Goal: Check status: Check status

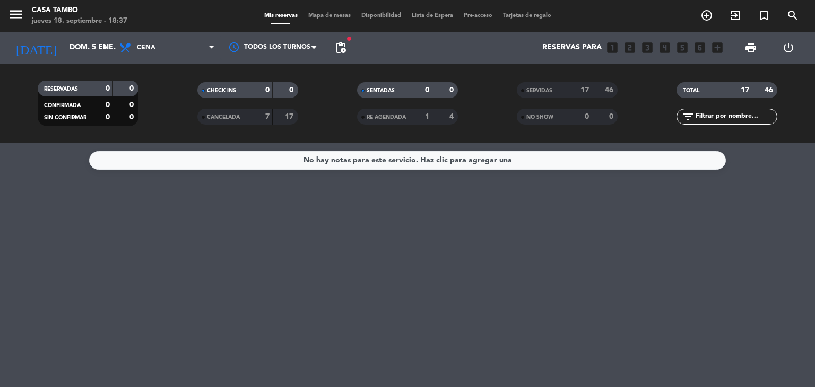
click at [467, 253] on div "No hay notas para este servicio. Haz clic para agregar una" at bounding box center [407, 265] width 815 height 244
click at [797, 13] on icon "search" at bounding box center [793, 15] width 13 height 13
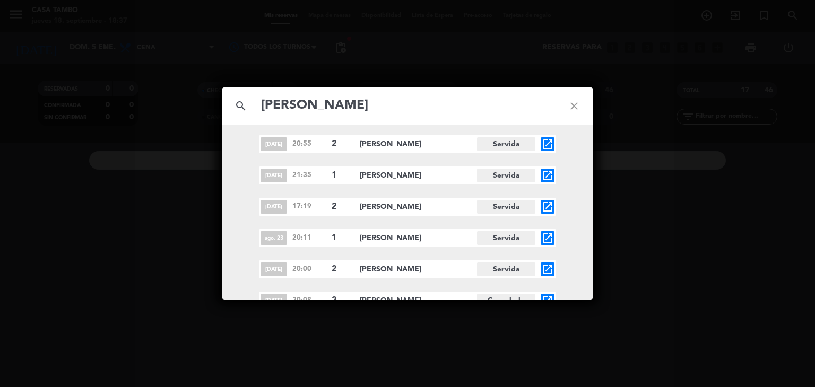
scroll to position [169, 0]
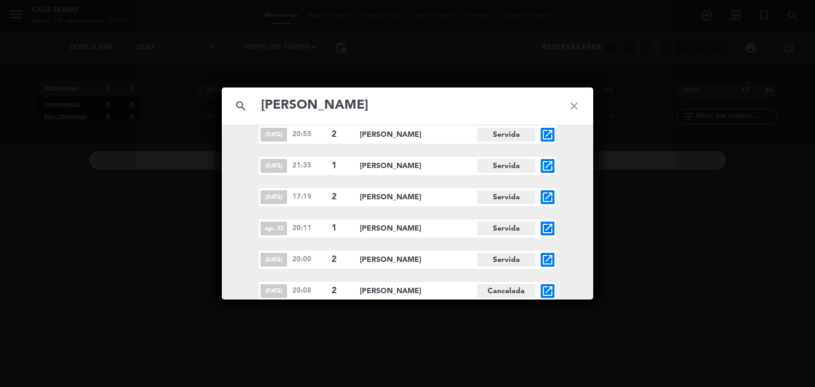
type input "[PERSON_NAME]"
click at [548, 291] on icon "open_in_new" at bounding box center [547, 291] width 13 height 13
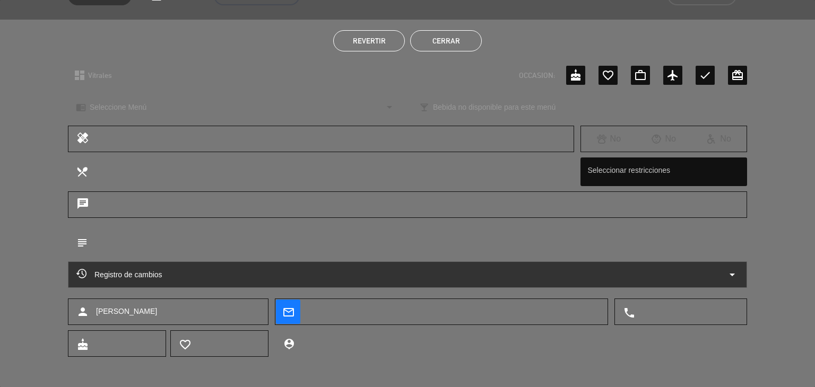
scroll to position [67, 0]
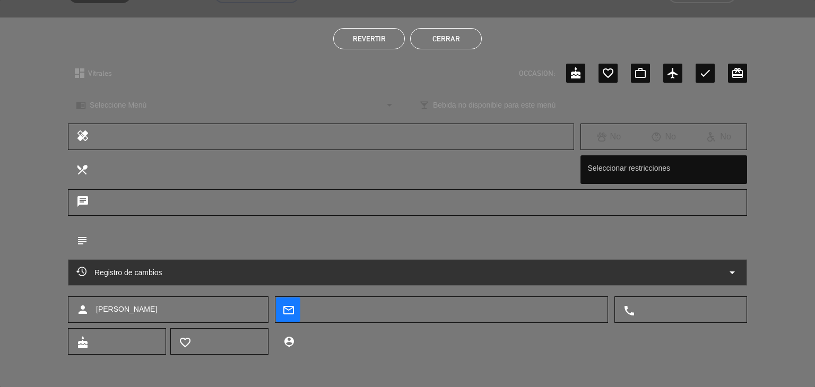
click at [726, 274] on icon "arrow_drop_down" at bounding box center [732, 272] width 13 height 13
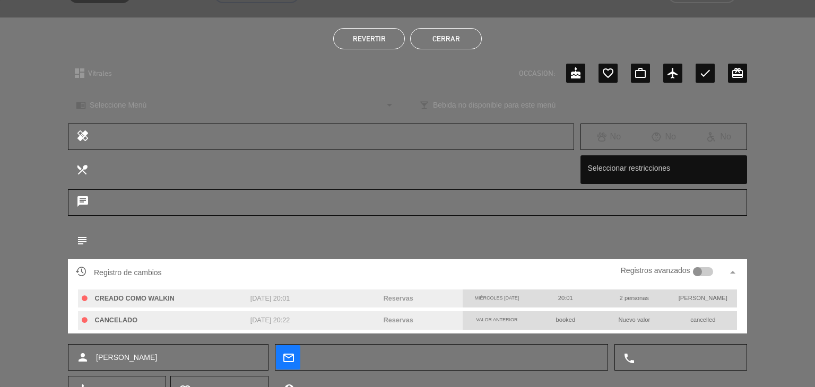
click at [445, 37] on button "Cerrar" at bounding box center [446, 38] width 72 height 21
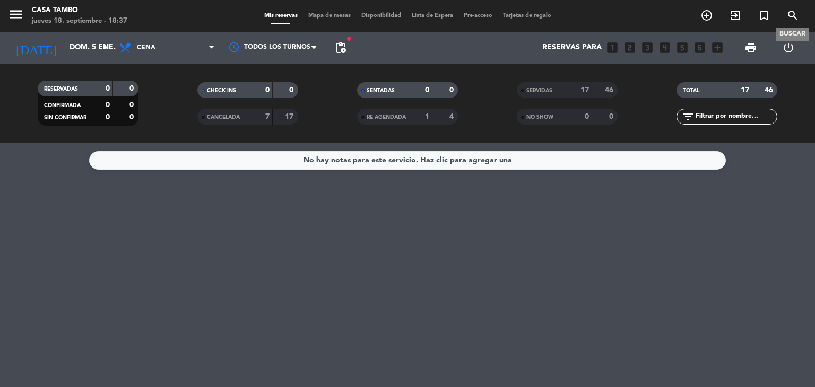
click at [796, 12] on icon "search" at bounding box center [793, 15] width 13 height 13
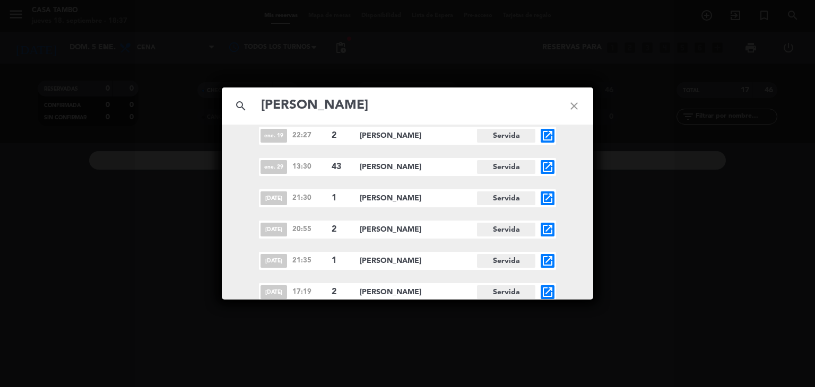
scroll to position [169, 0]
type input "[PERSON_NAME]"
click at [551, 260] on icon "open_in_new" at bounding box center [547, 260] width 13 height 13
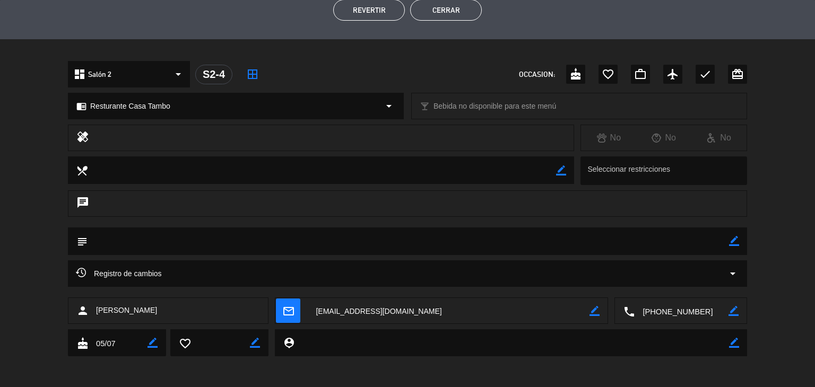
scroll to position [275, 0]
click at [731, 271] on icon "arrow_drop_down" at bounding box center [733, 272] width 13 height 13
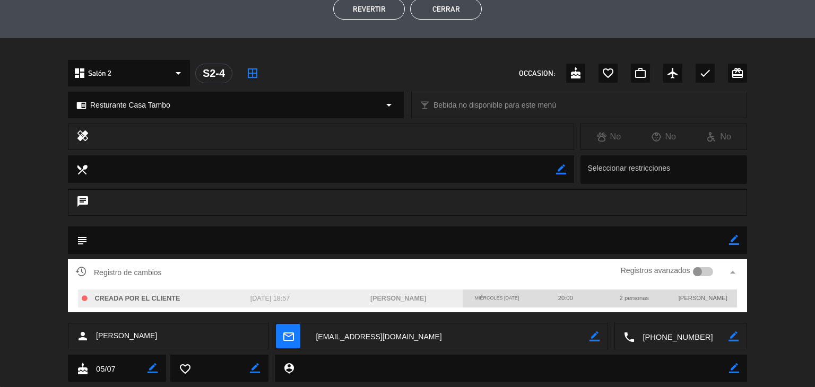
click at [439, 10] on button "Cerrar" at bounding box center [446, 8] width 72 height 21
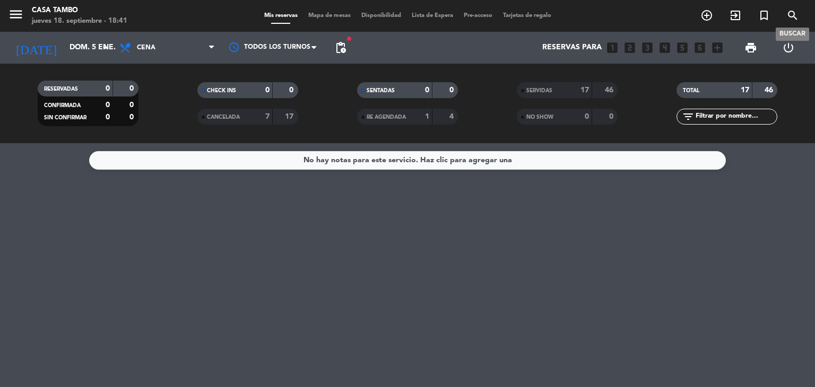
click at [793, 10] on icon "search" at bounding box center [793, 15] width 13 height 13
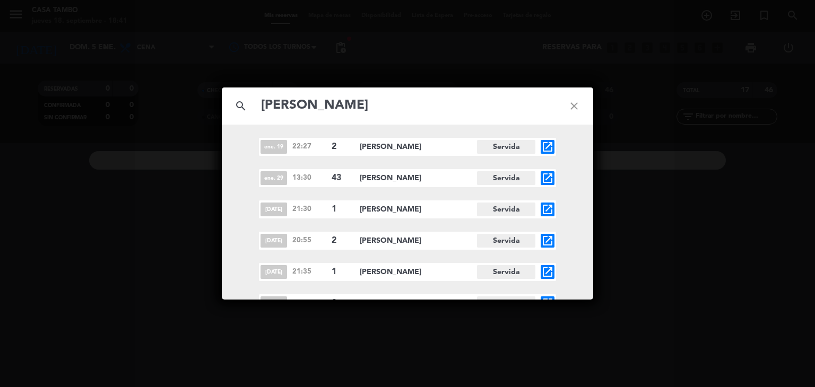
scroll to position [169, 0]
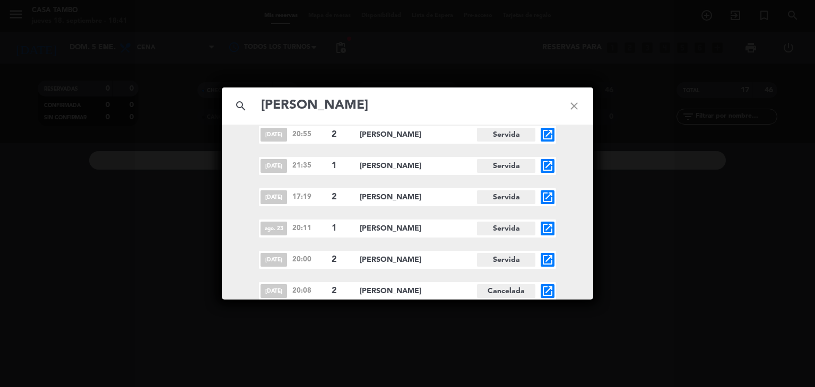
type input "[PERSON_NAME]"
click at [546, 291] on icon "open_in_new" at bounding box center [547, 291] width 13 height 13
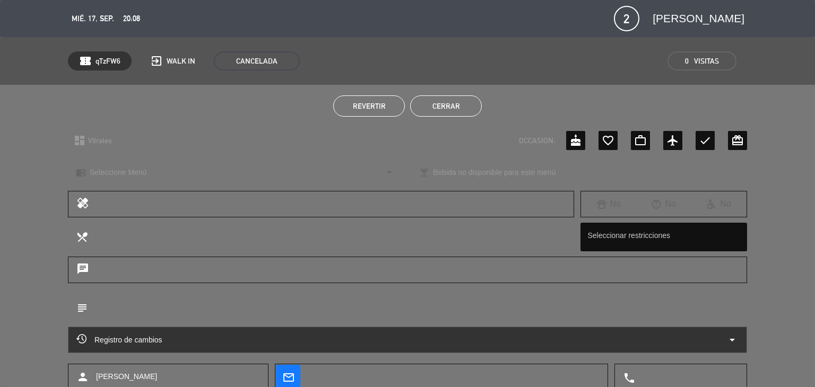
scroll to position [67, 0]
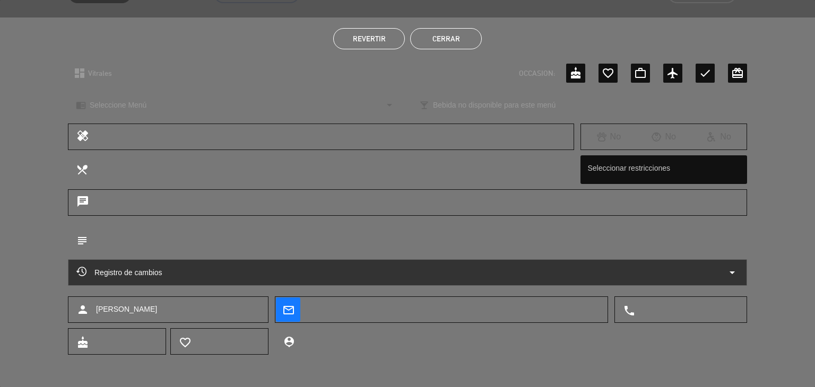
click at [736, 272] on icon "arrow_drop_down" at bounding box center [732, 272] width 13 height 13
